Goal: Check status: Check status

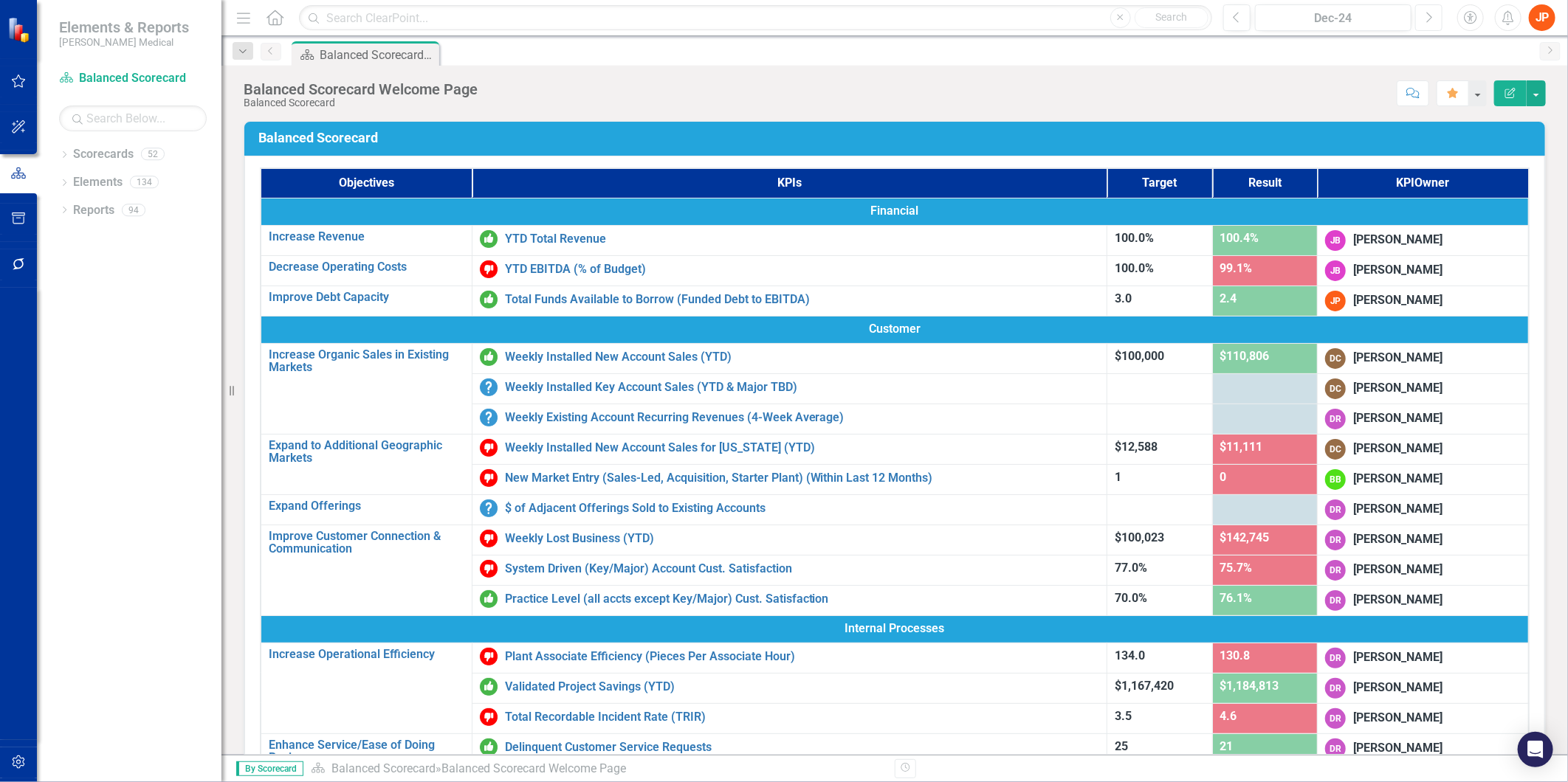
click at [1428, 16] on icon "Next" at bounding box center [1429, 17] width 8 height 13
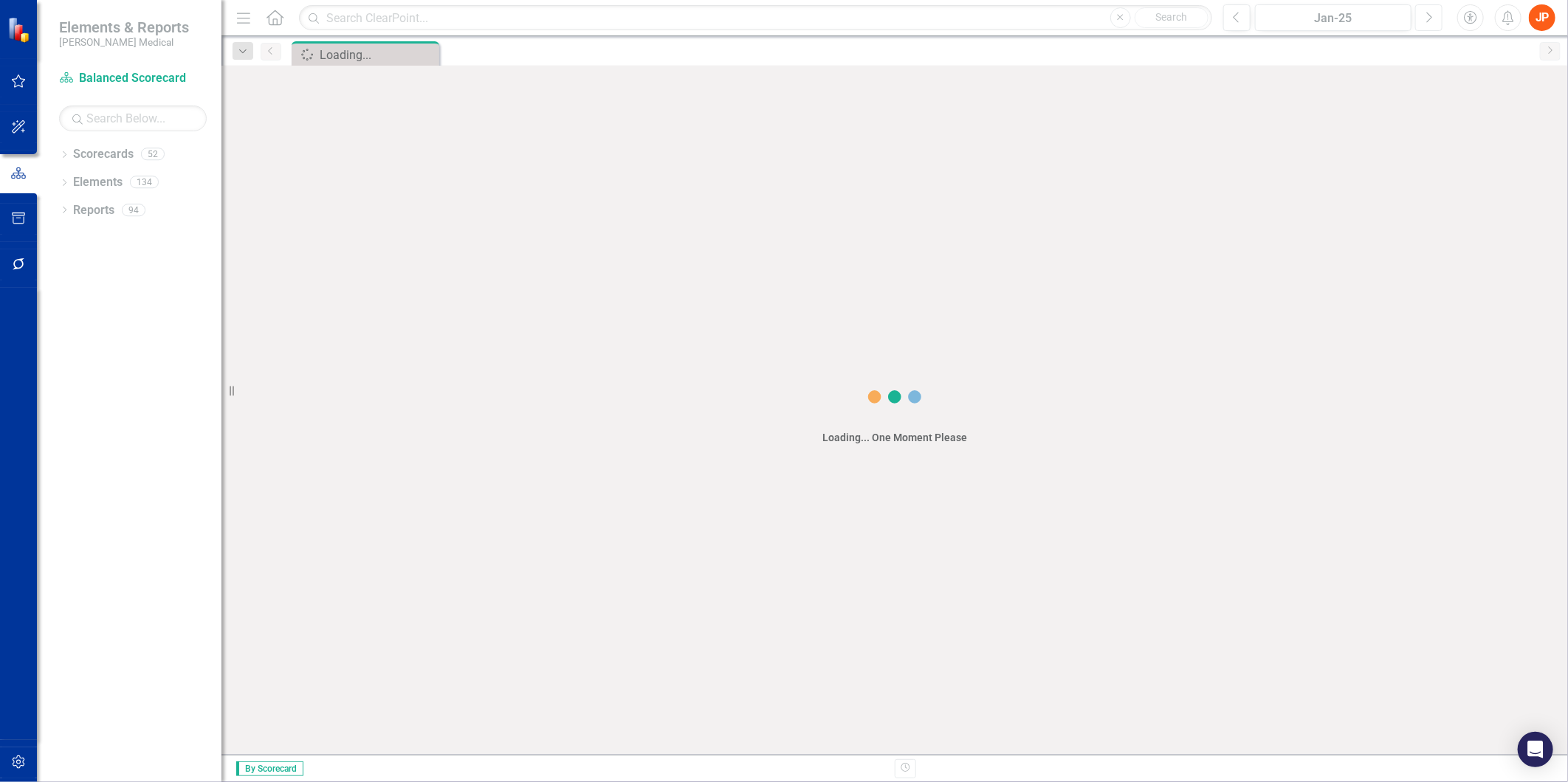
click at [1428, 16] on icon "Next" at bounding box center [1429, 17] width 8 height 13
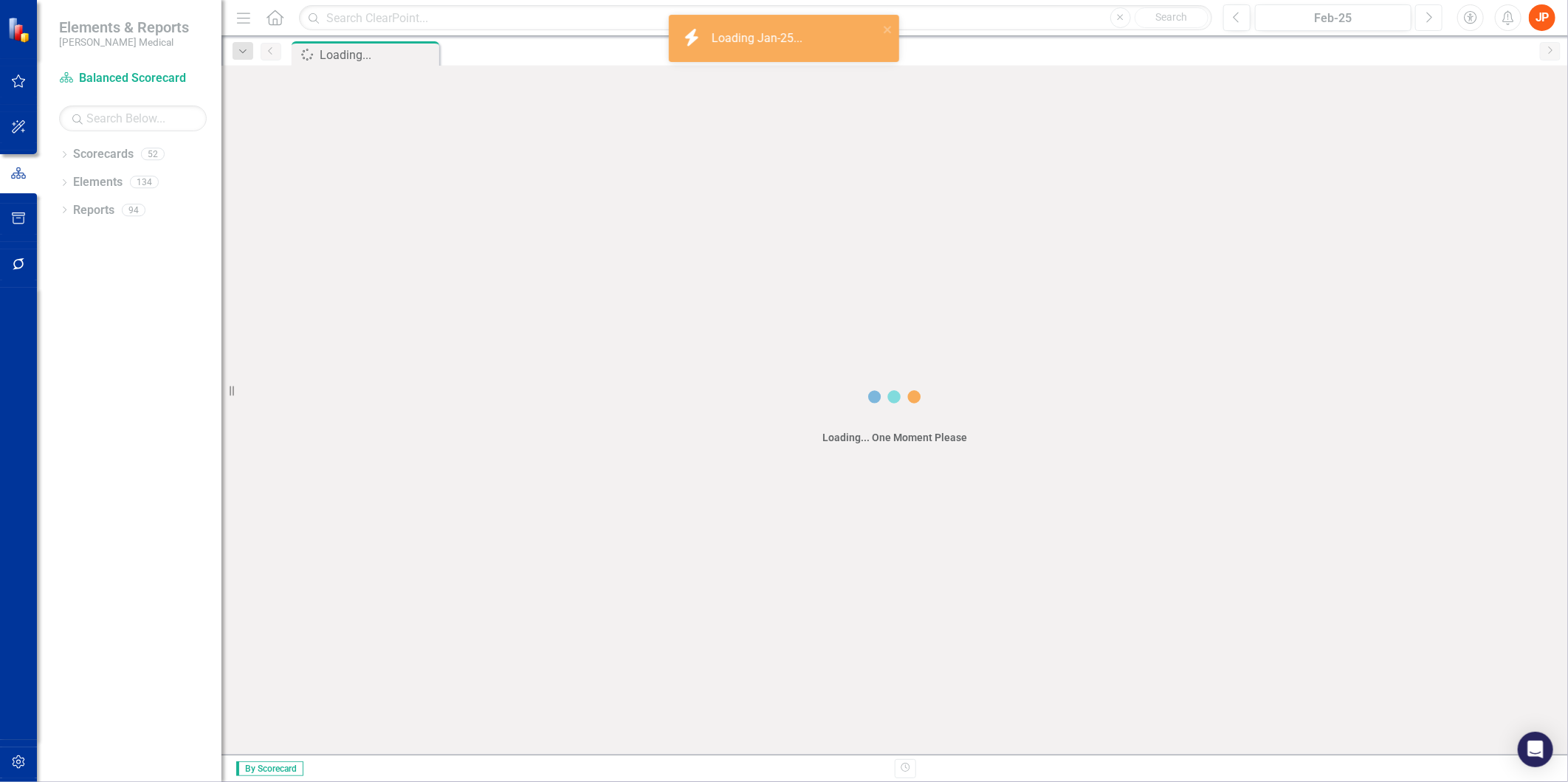
click at [1428, 16] on icon "Next" at bounding box center [1429, 17] width 8 height 13
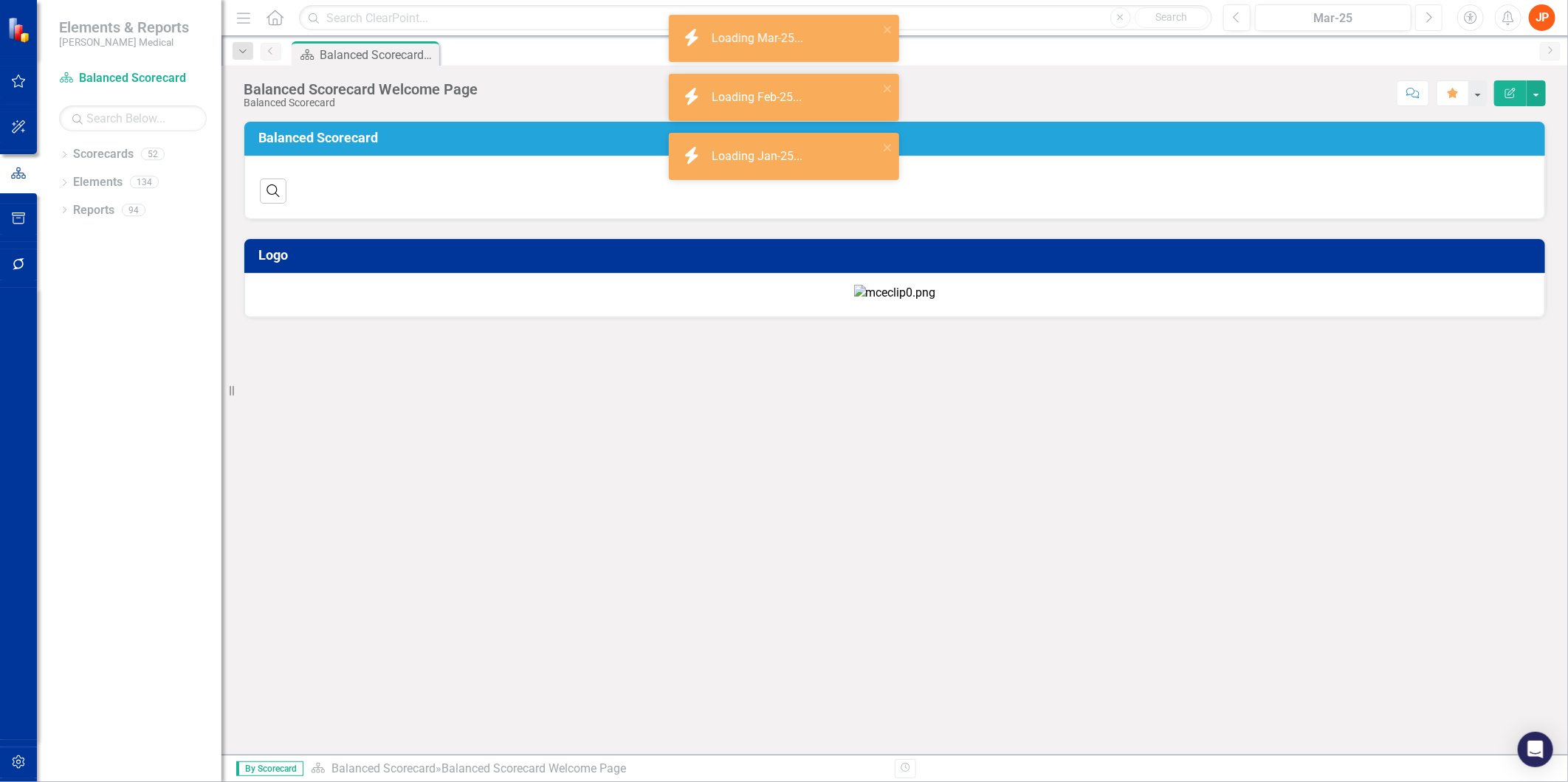
click at [1428, 16] on icon "Next" at bounding box center [1429, 17] width 8 height 13
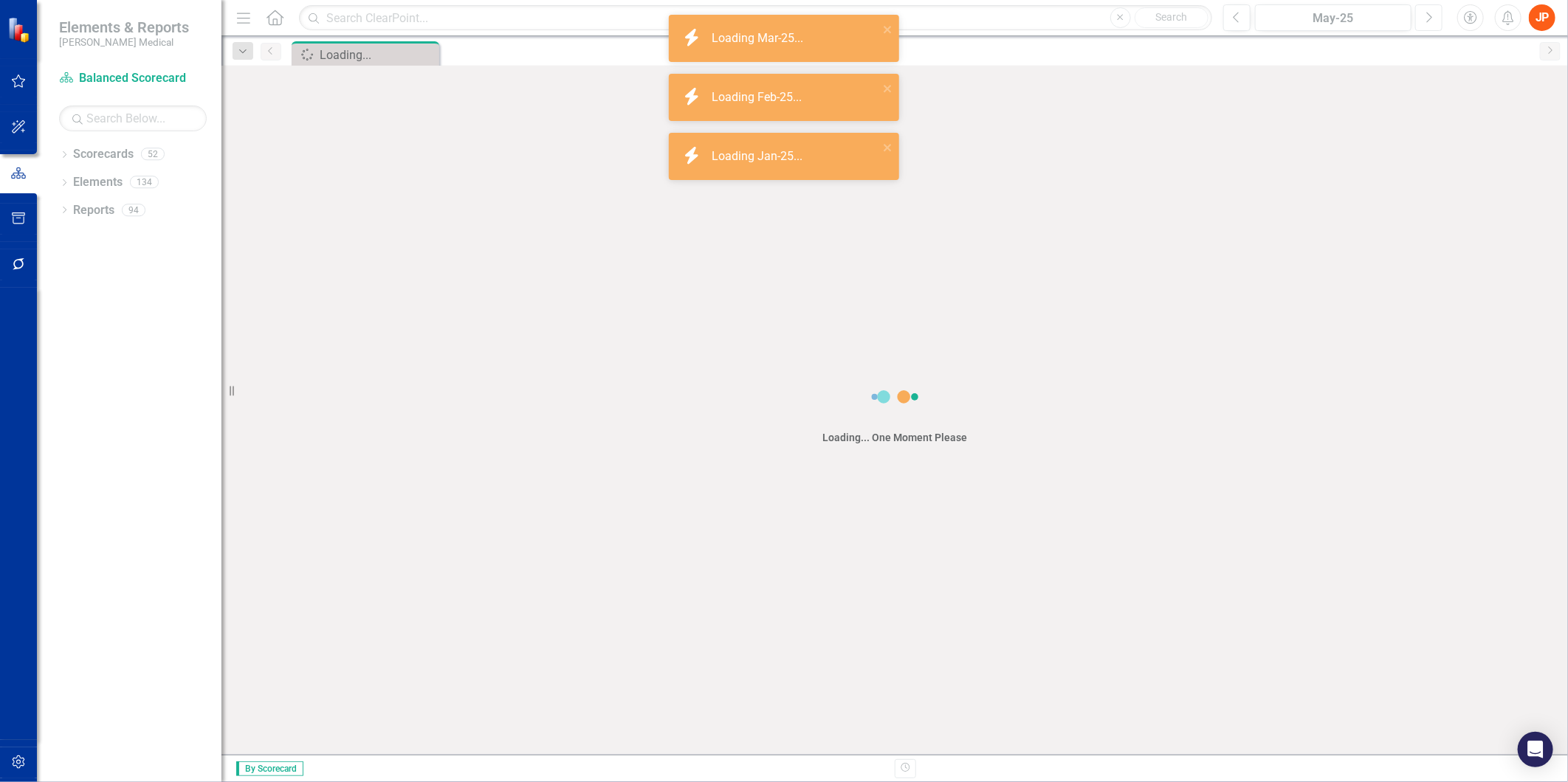
click at [1428, 16] on icon "Next" at bounding box center [1429, 17] width 8 height 13
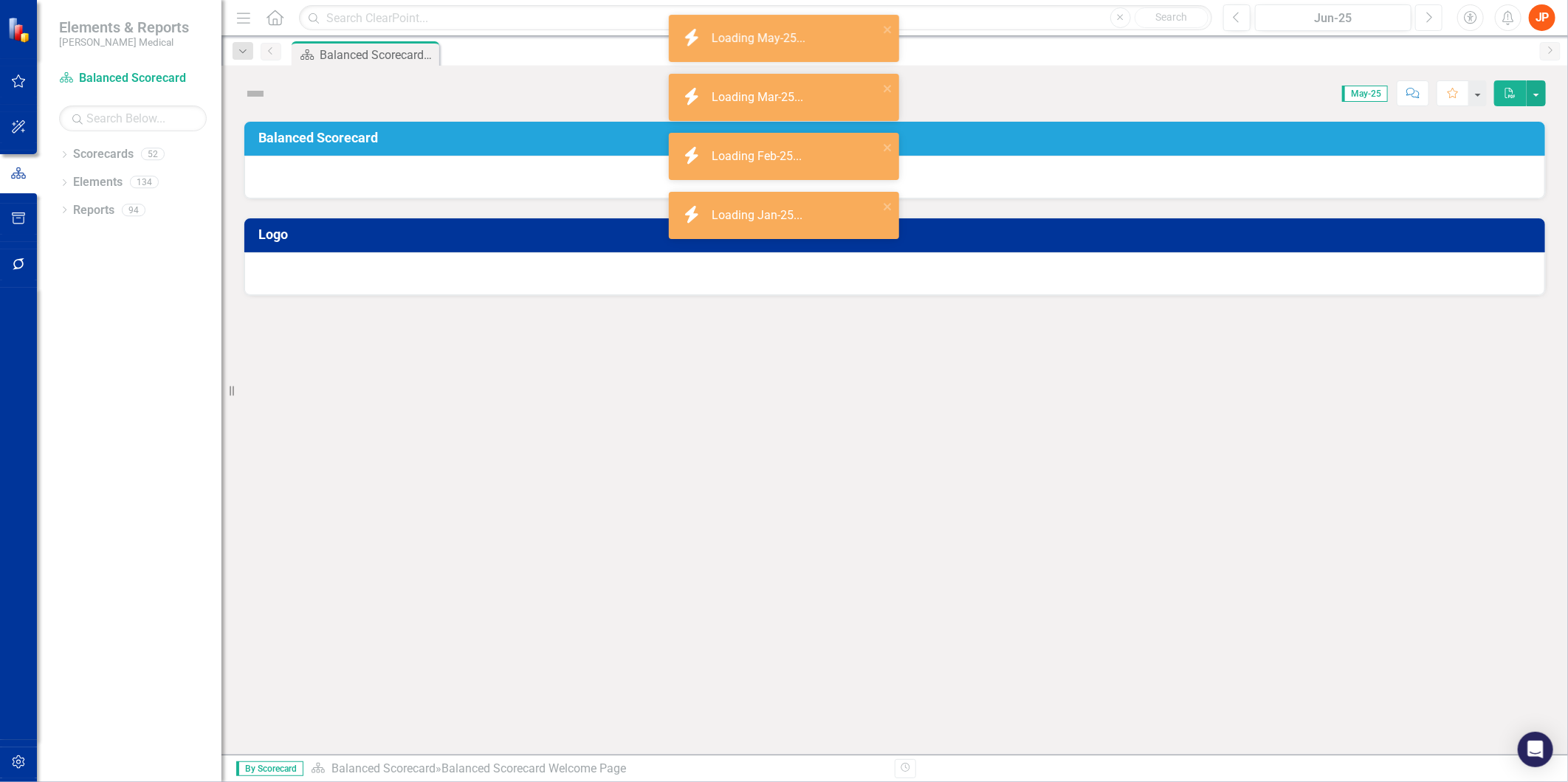
click at [1428, 16] on icon "Next" at bounding box center [1429, 17] width 8 height 13
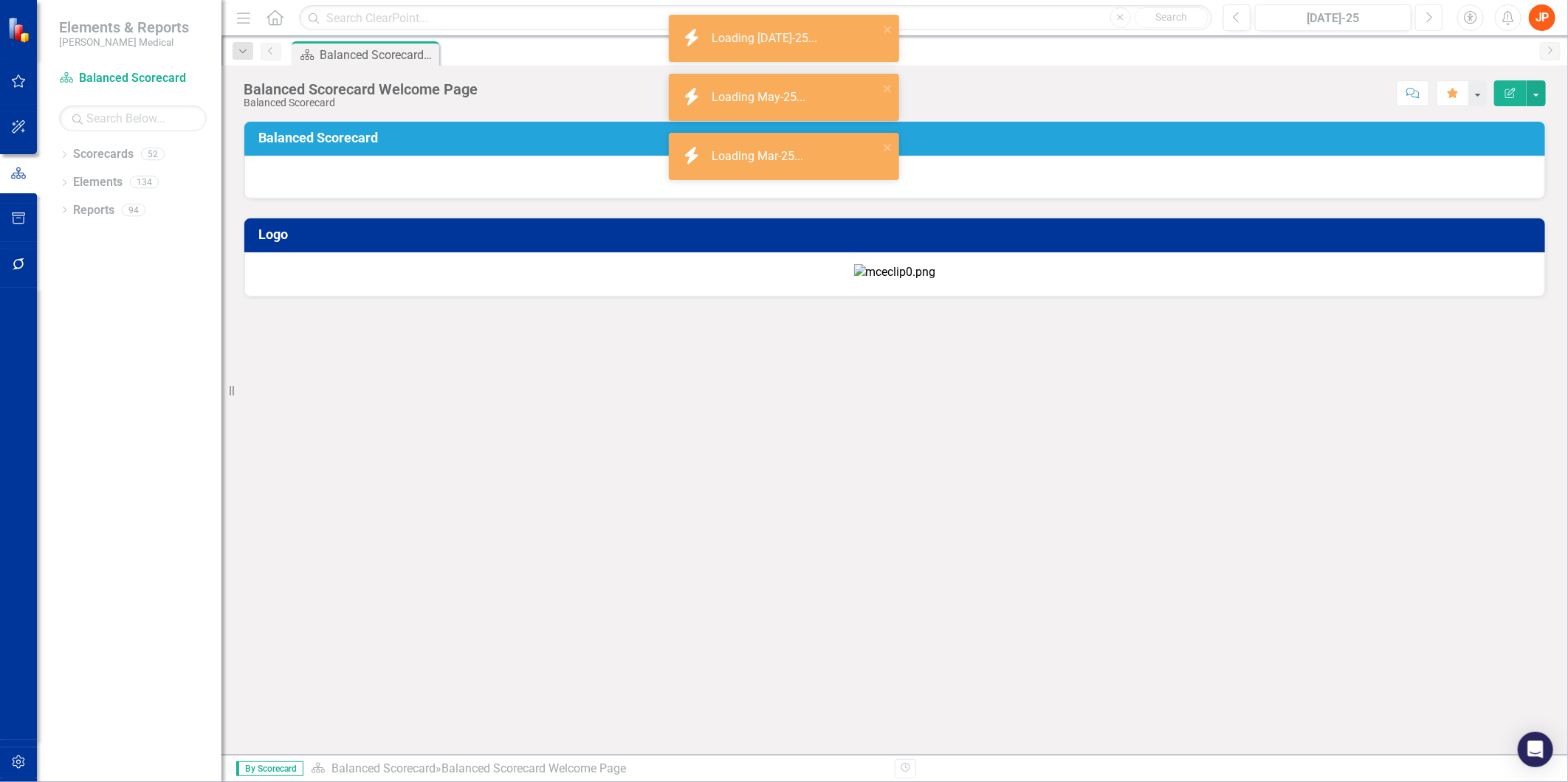
click at [1428, 16] on icon "Next" at bounding box center [1429, 17] width 8 height 13
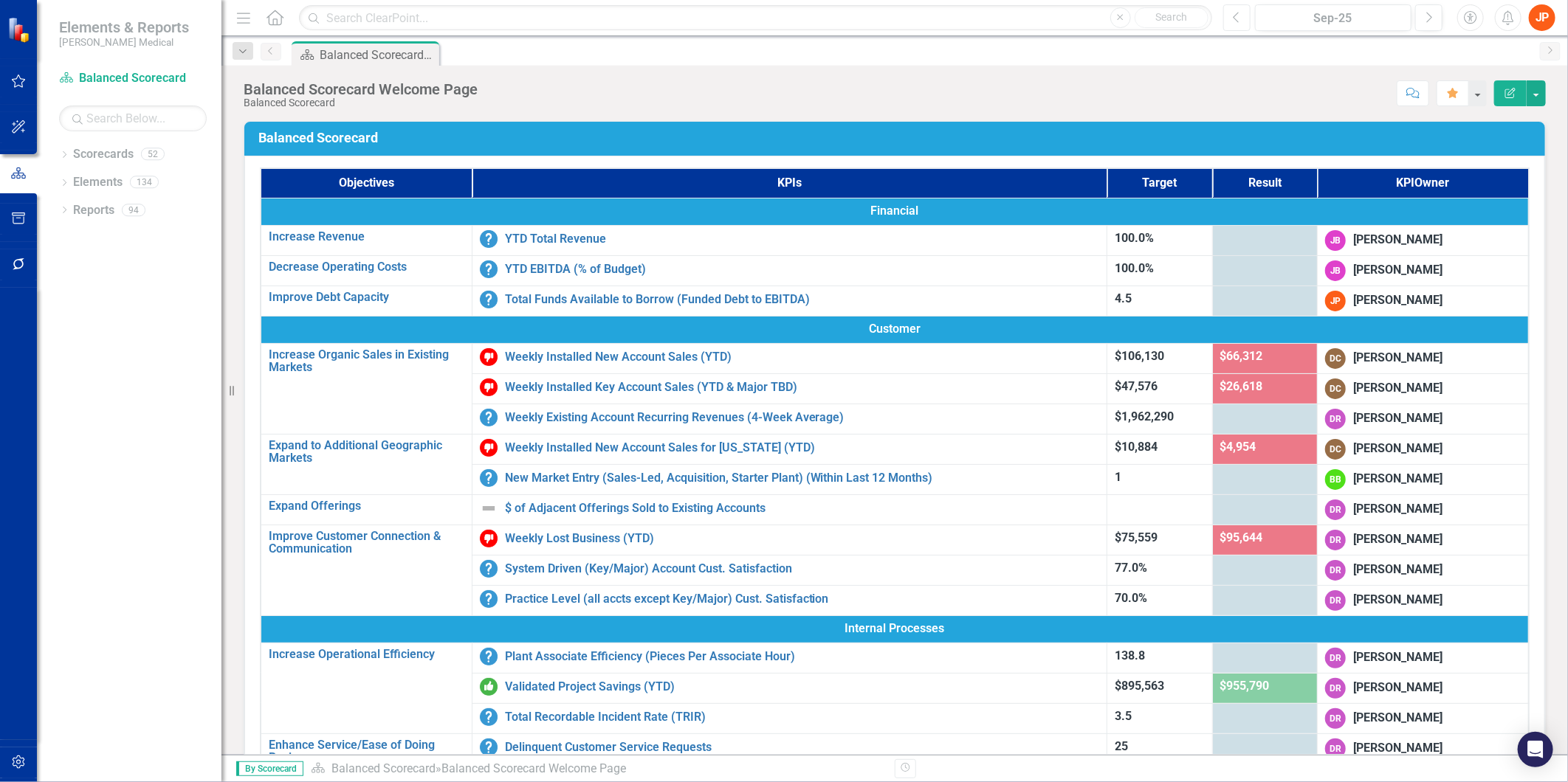
click at [1238, 21] on icon "button" at bounding box center [1236, 16] width 6 height 10
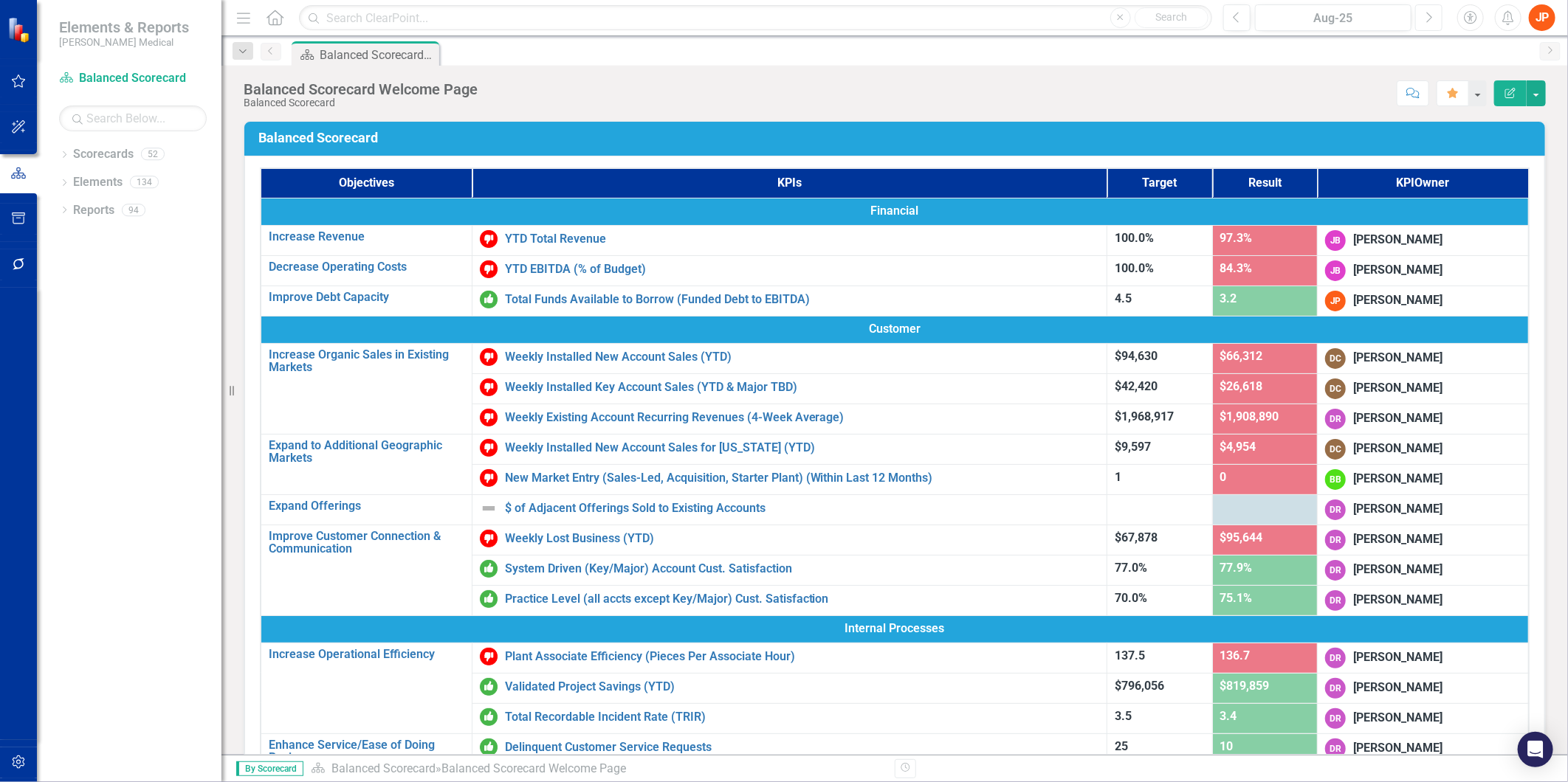
click at [1426, 18] on icon "Next" at bounding box center [1429, 17] width 8 height 13
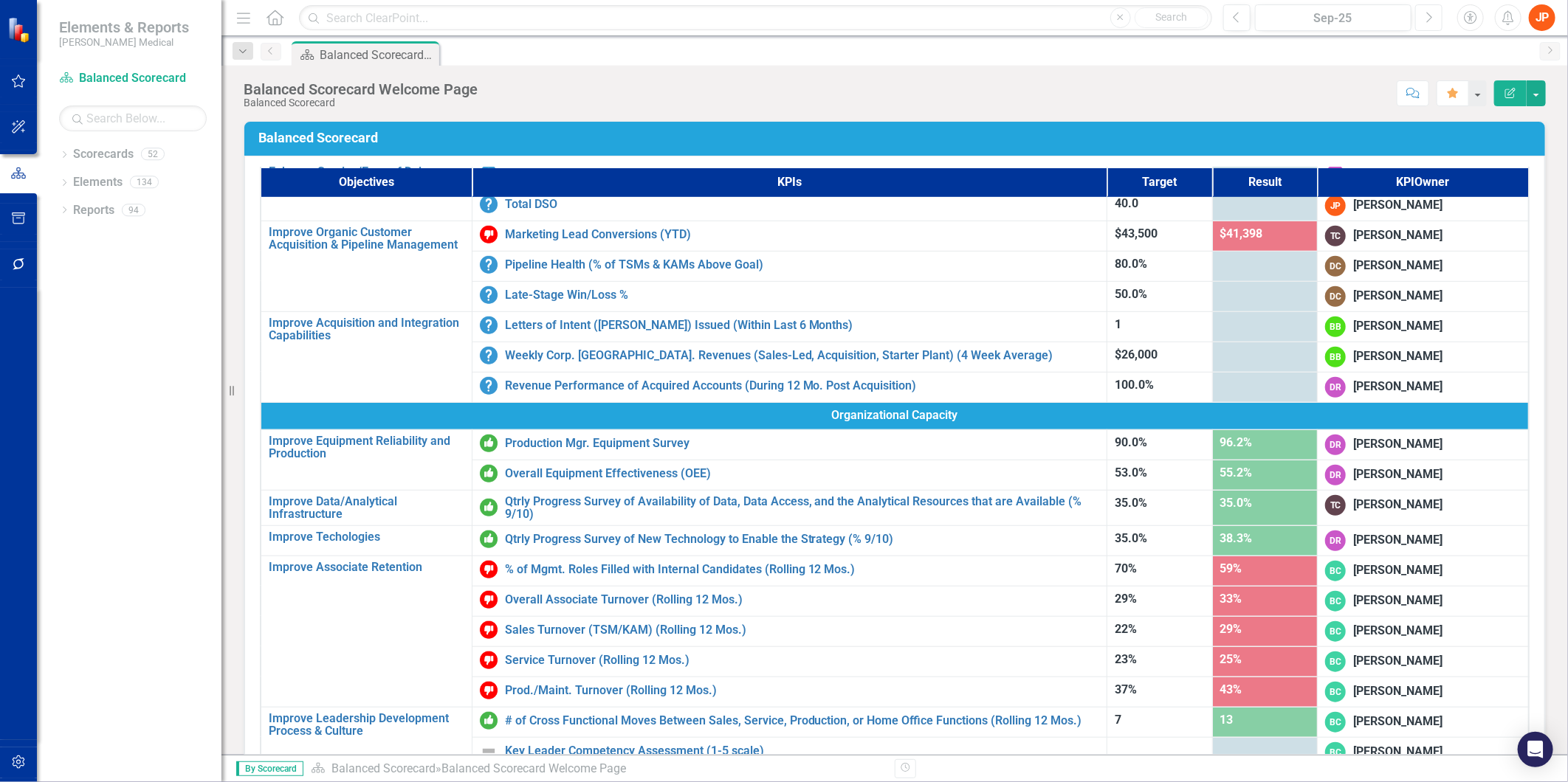
scroll to position [588, 0]
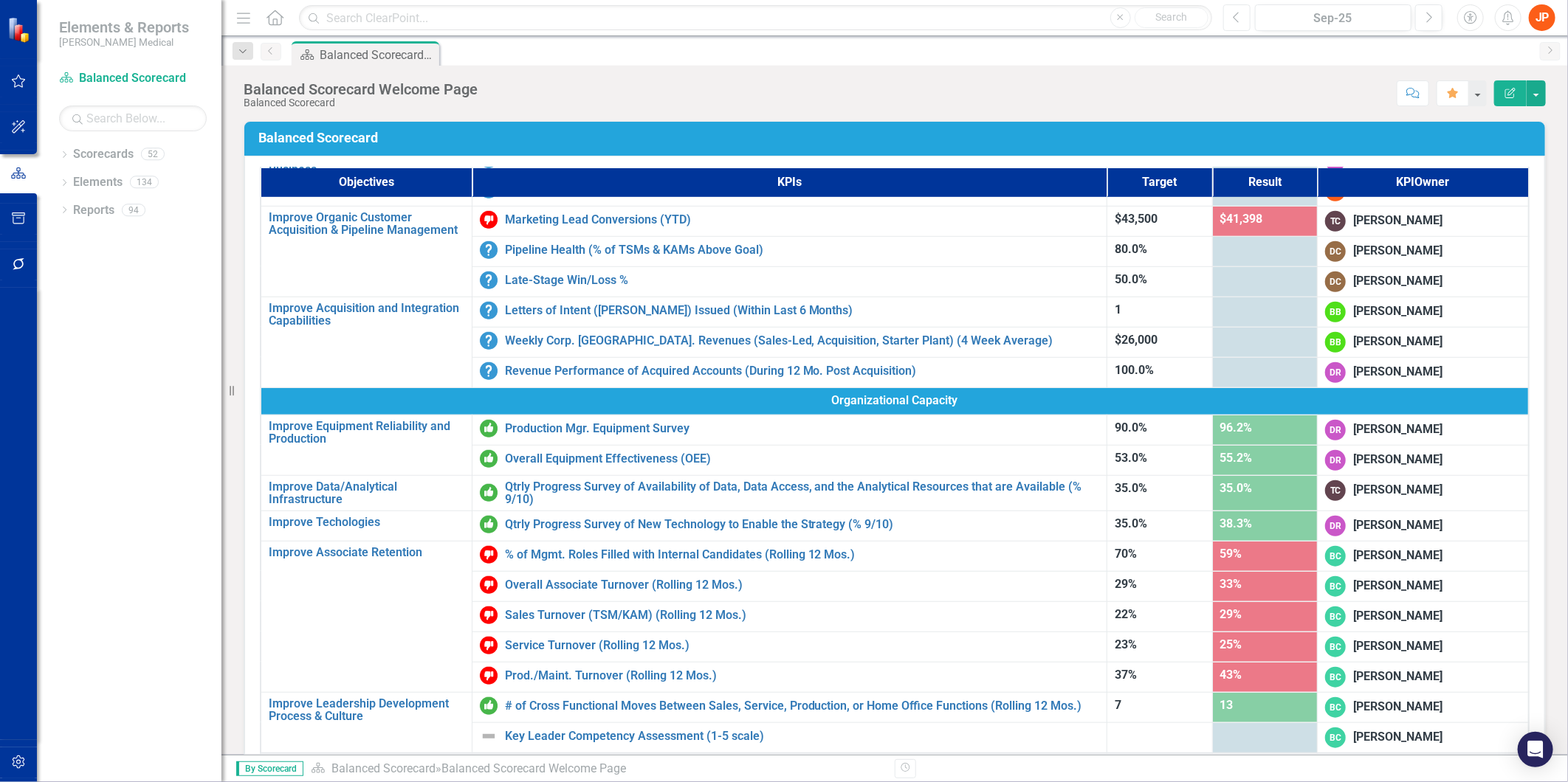
click at [1236, 16] on icon "Previous" at bounding box center [1237, 17] width 8 height 13
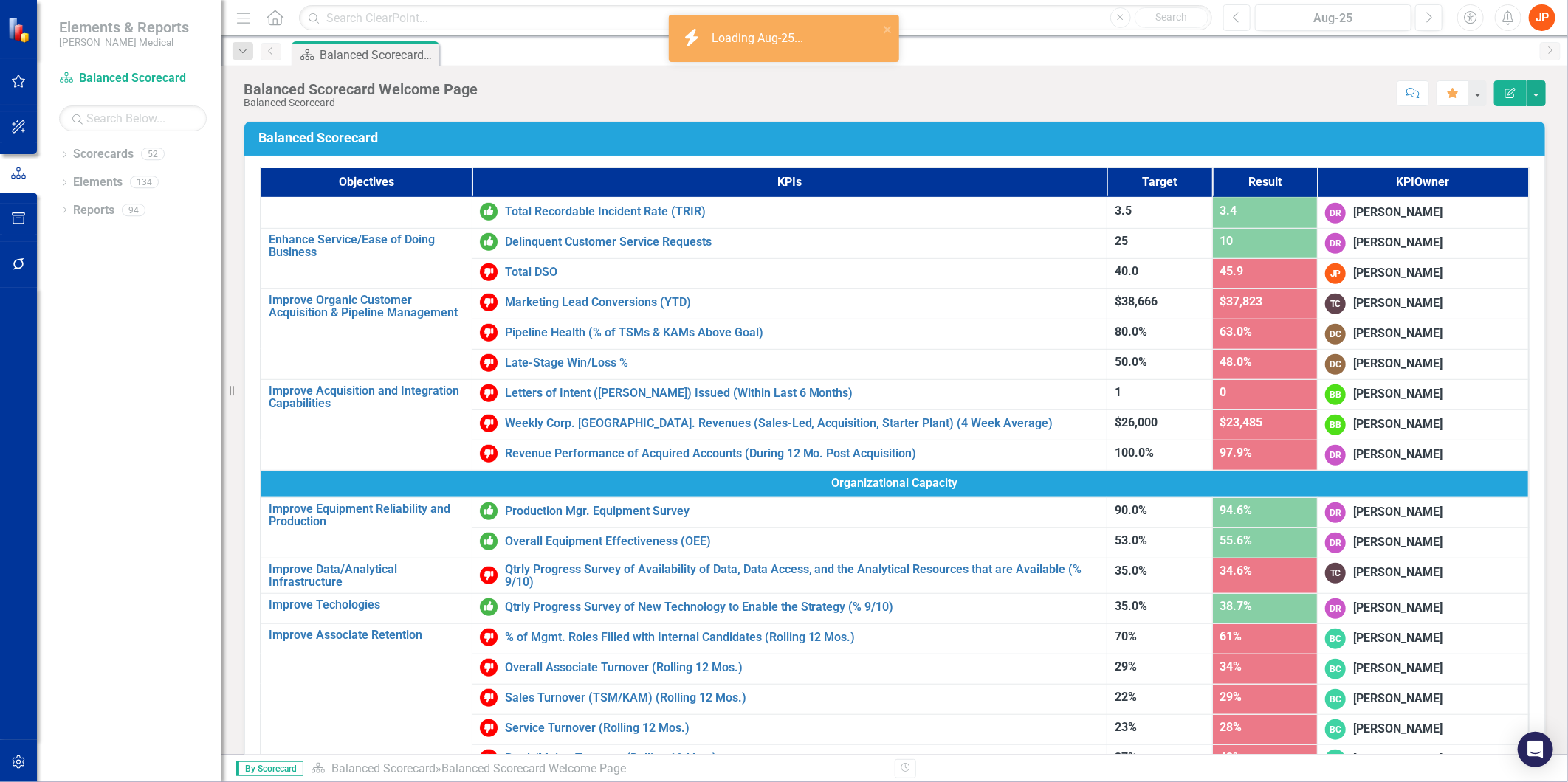
scroll to position [588, 0]
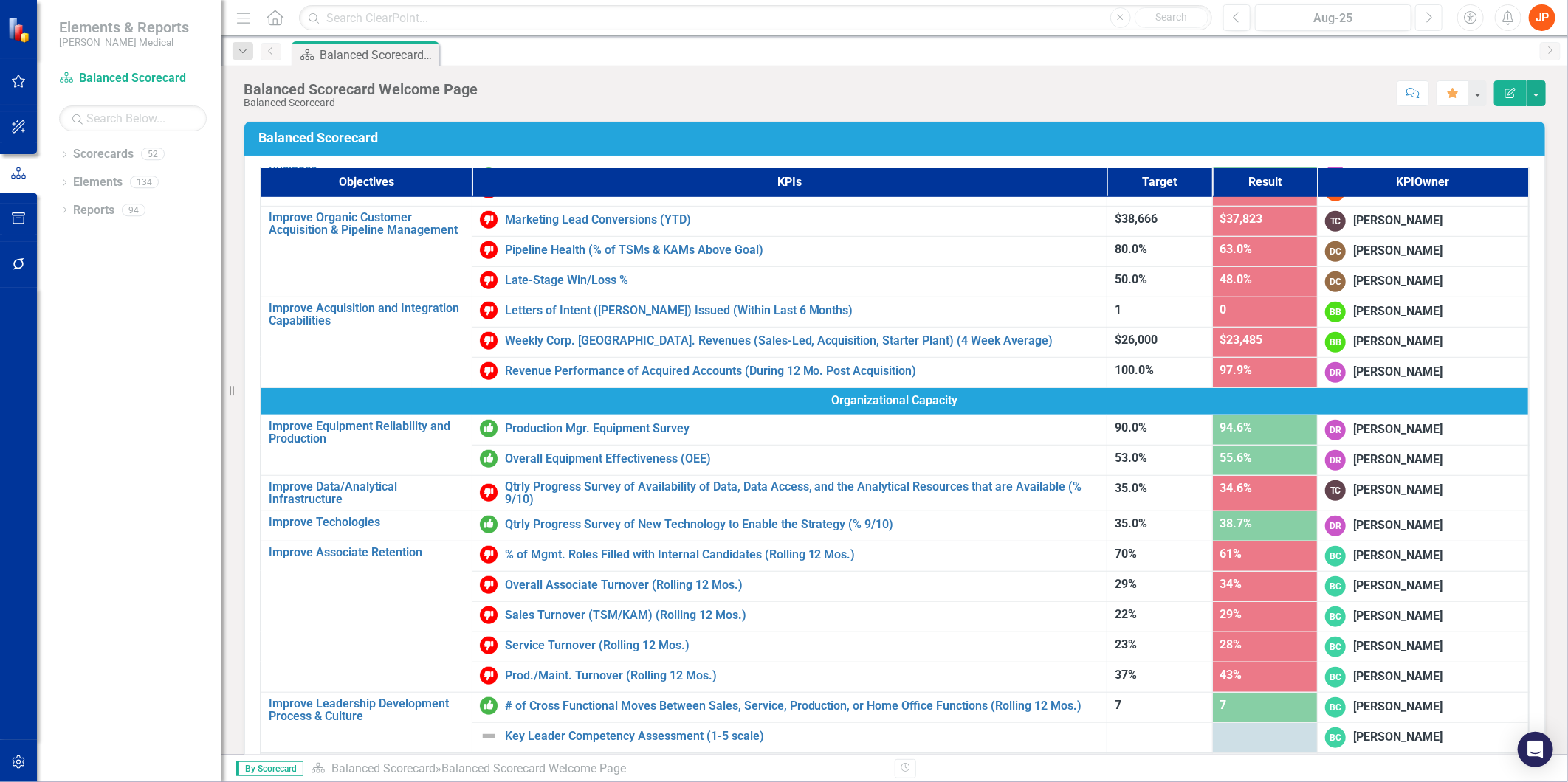
click at [1430, 16] on icon "Next" at bounding box center [1429, 17] width 8 height 13
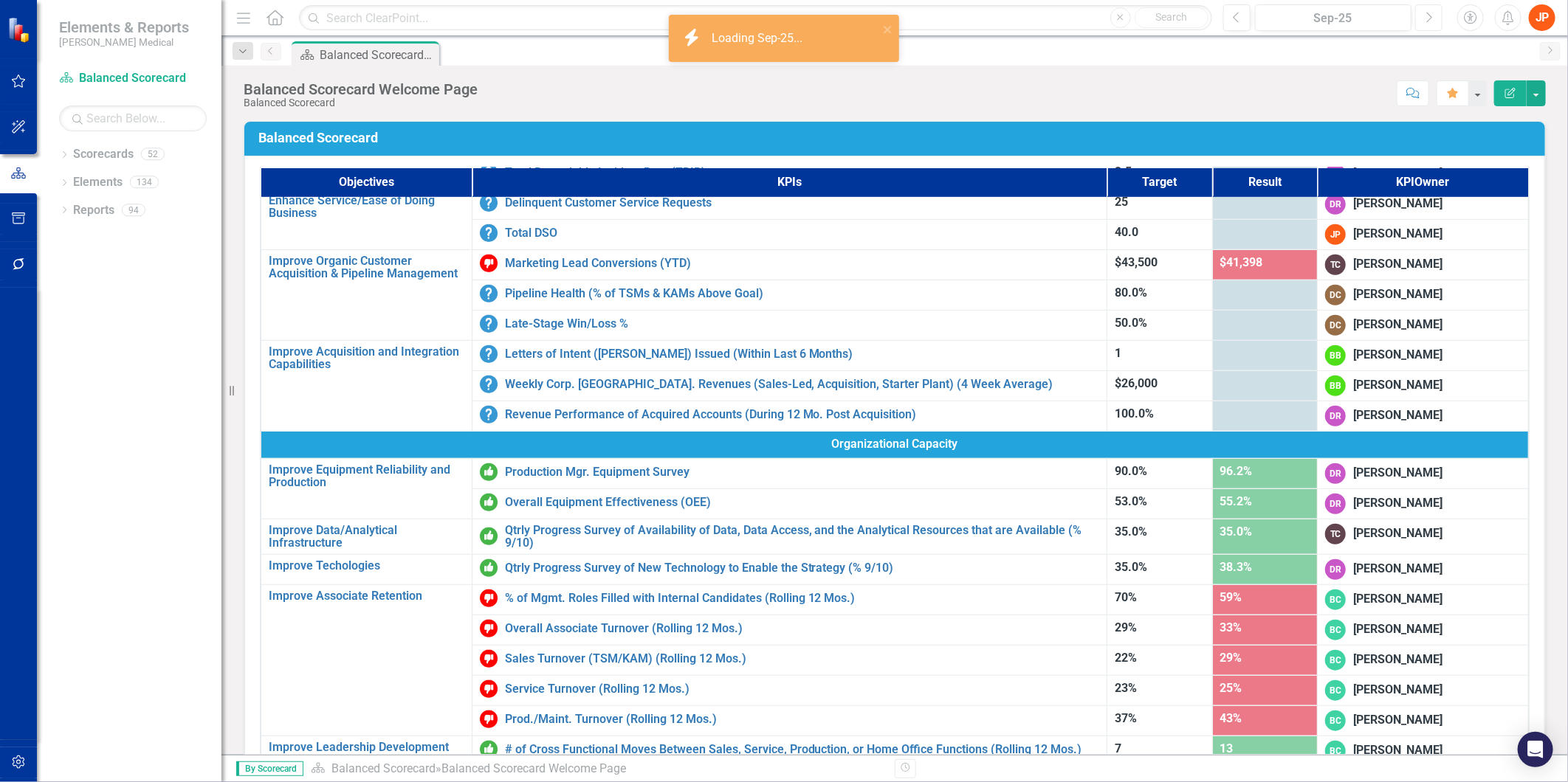
scroll to position [588, 0]
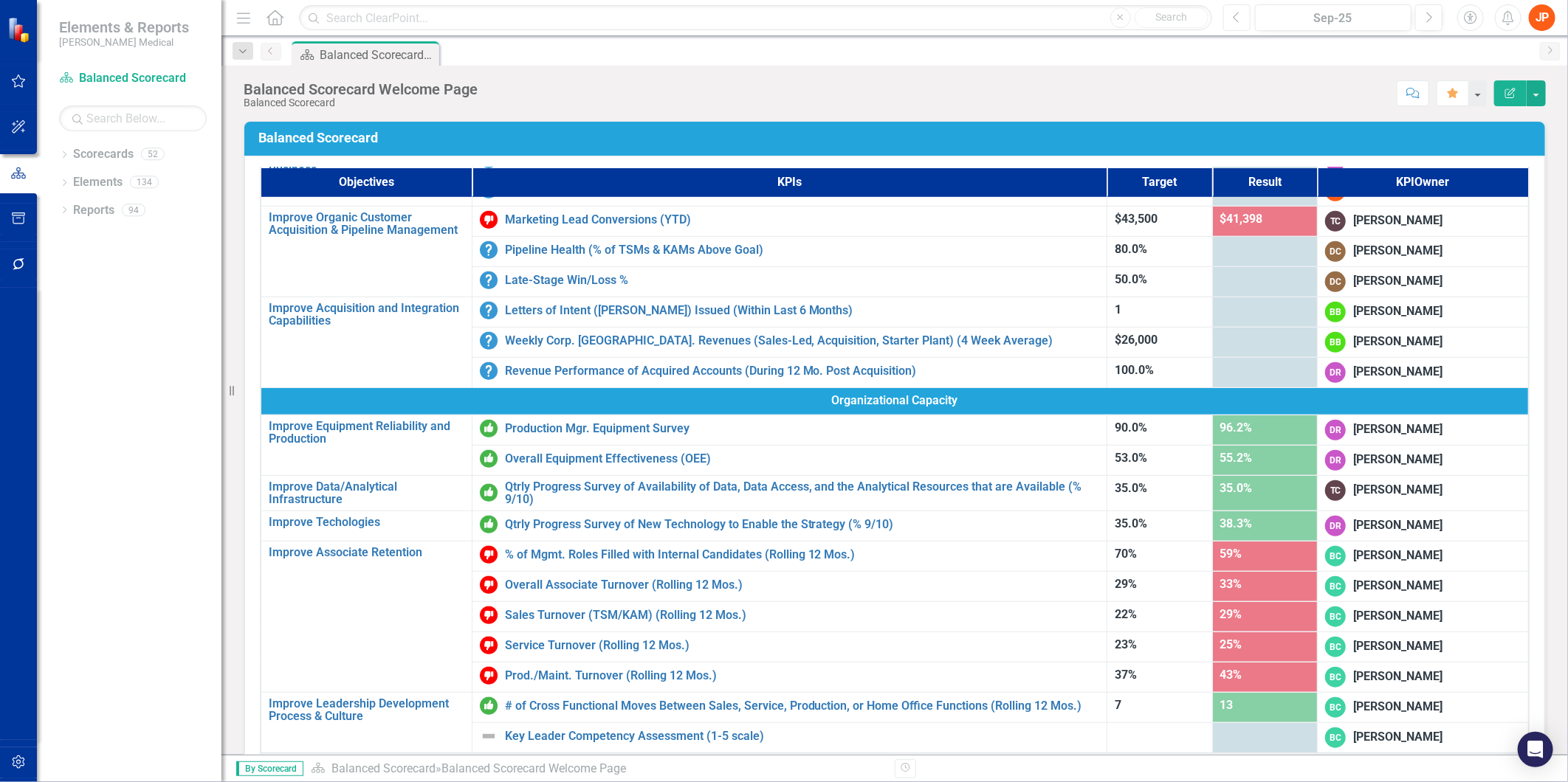
click at [1231, 18] on button "Previous" at bounding box center [1237, 18] width 27 height 27
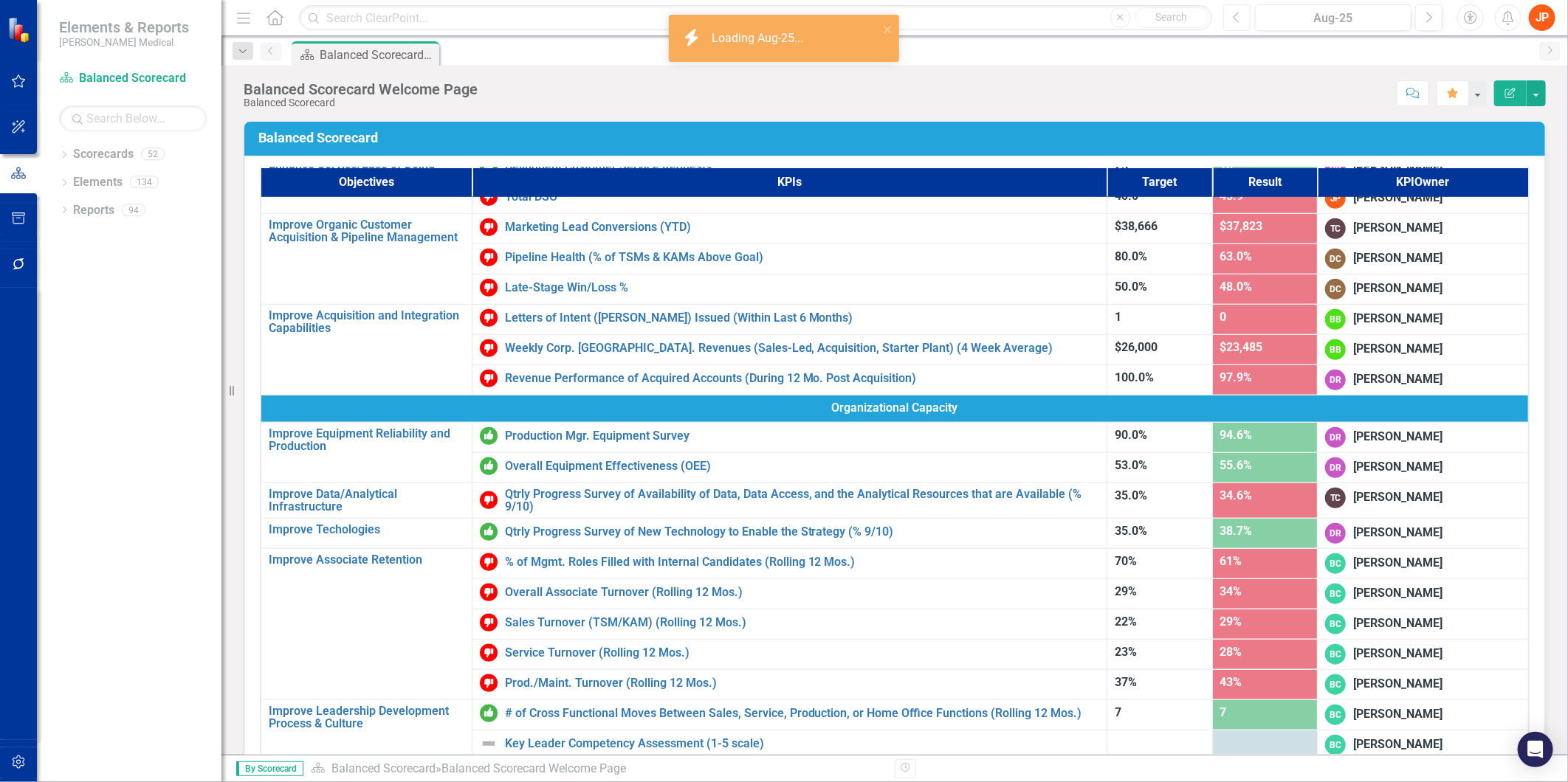
scroll to position [588, 0]
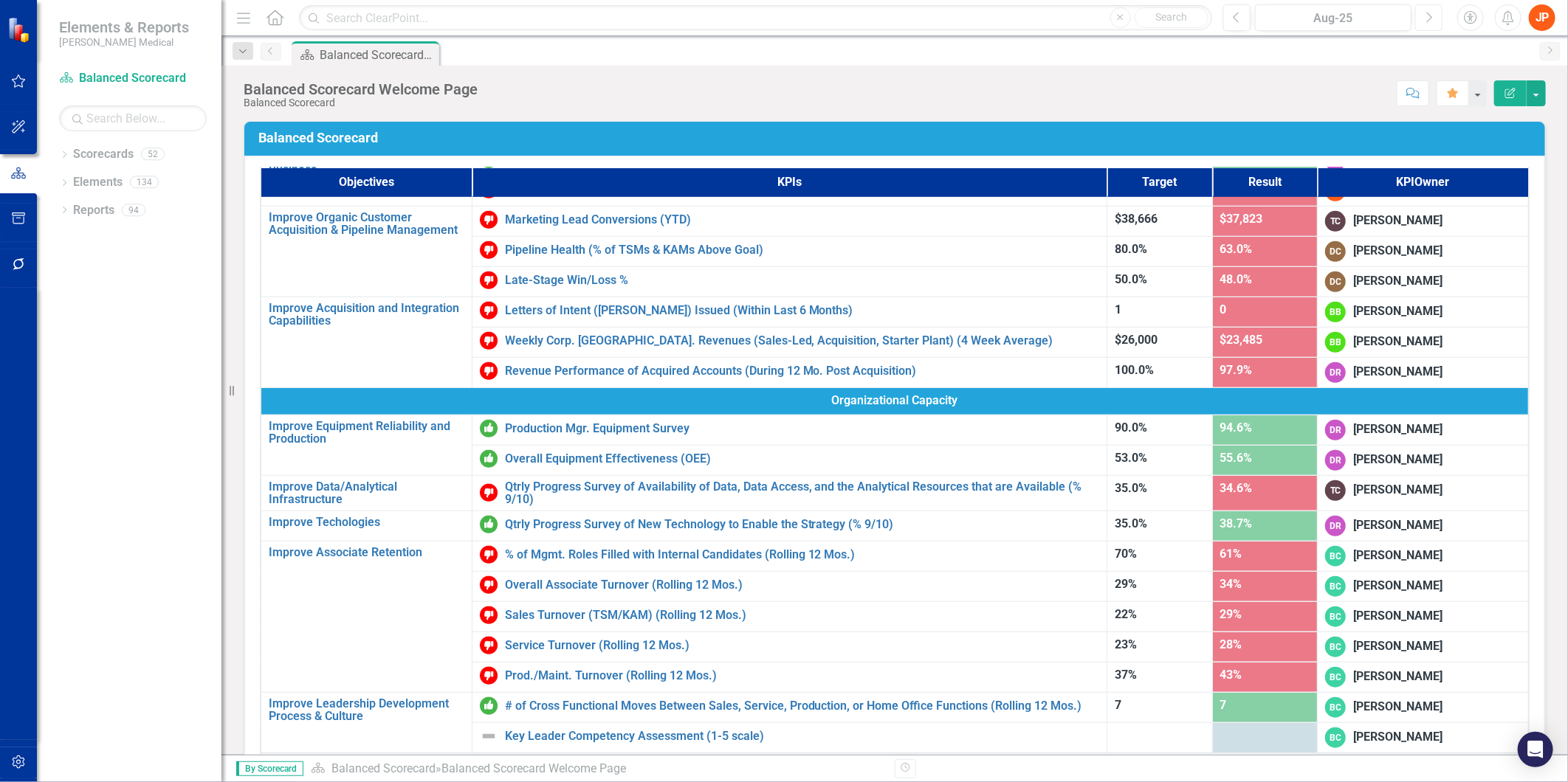
click at [1430, 17] on icon "Next" at bounding box center [1429, 17] width 8 height 13
